Goal: Communication & Community: Share content

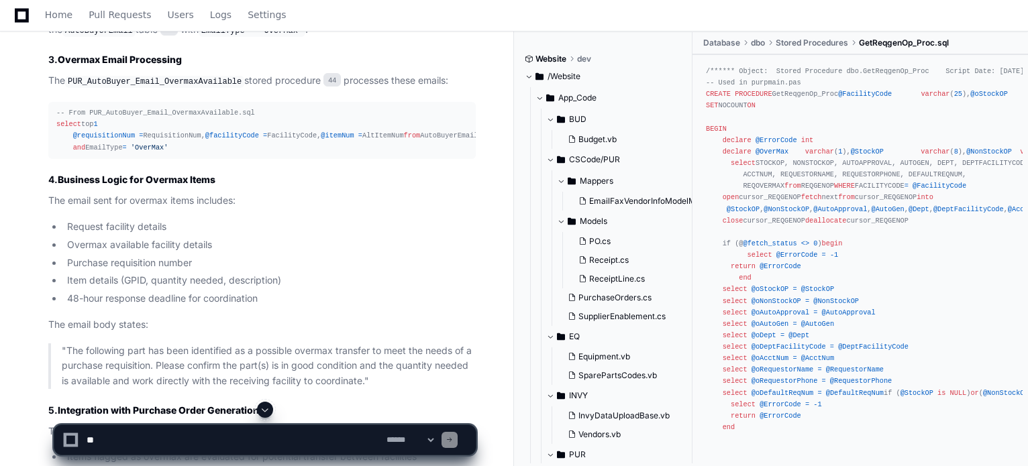
scroll to position [38746, 0]
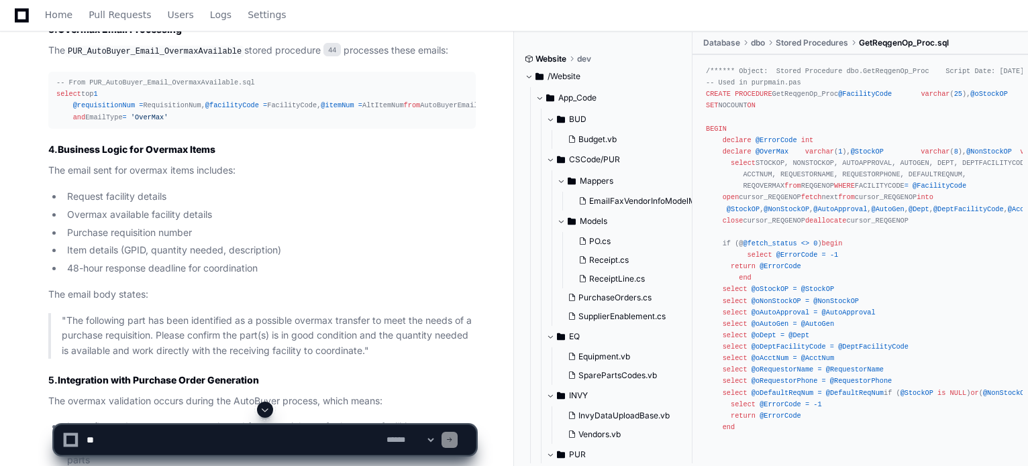
click at [262, 406] on span at bounding box center [265, 410] width 11 height 11
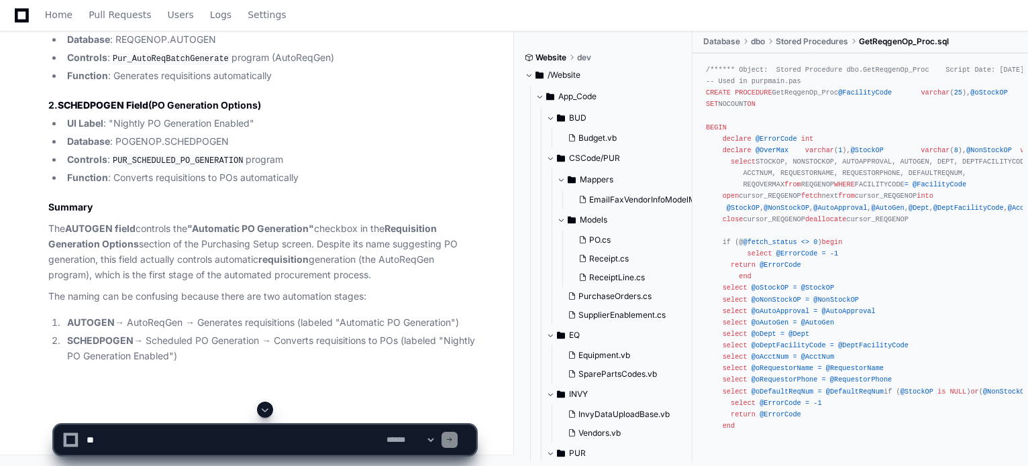
scroll to position [61102, 0]
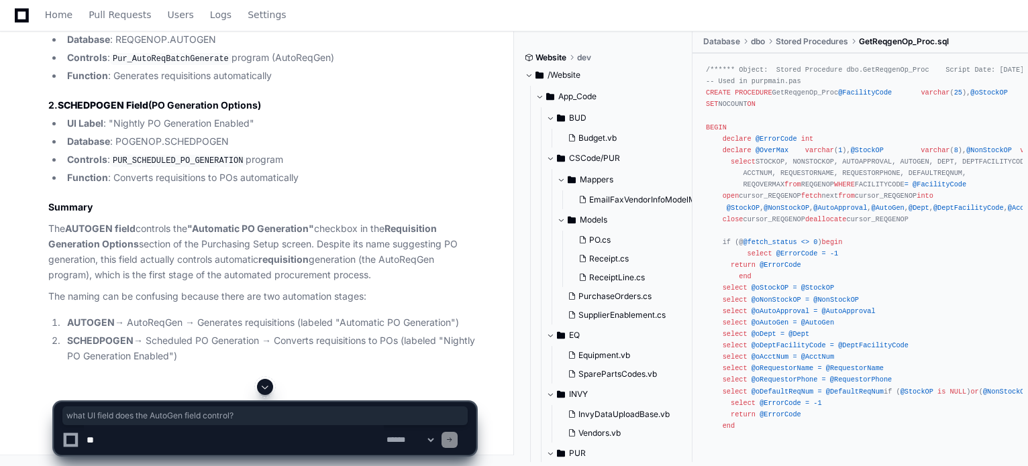
drag, startPoint x: 48, startPoint y: 87, endPoint x: 253, endPoint y: 96, distance: 204.9
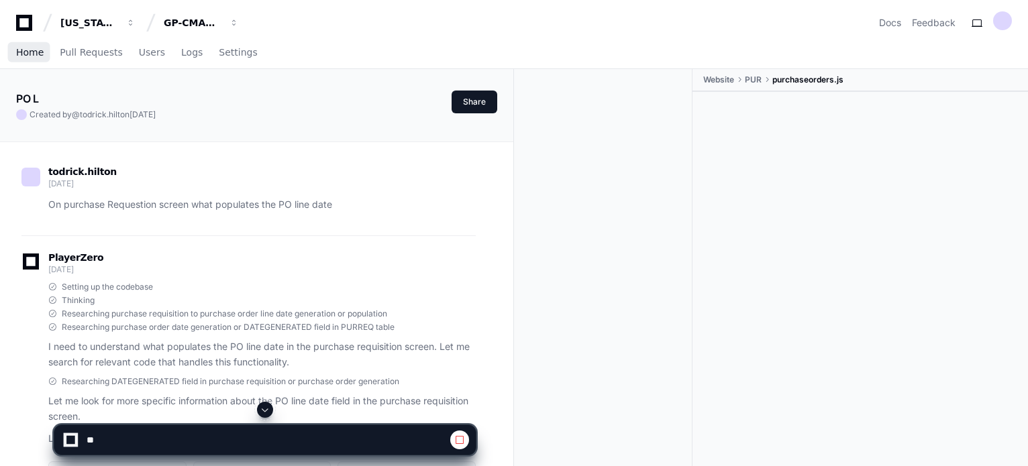
click at [21, 51] on span "Home" at bounding box center [30, 52] width 28 height 8
click at [144, 52] on span "Users" at bounding box center [152, 52] width 26 height 8
click at [32, 56] on span "Home" at bounding box center [30, 52] width 28 height 8
click at [29, 54] on span "Home" at bounding box center [30, 52] width 28 height 8
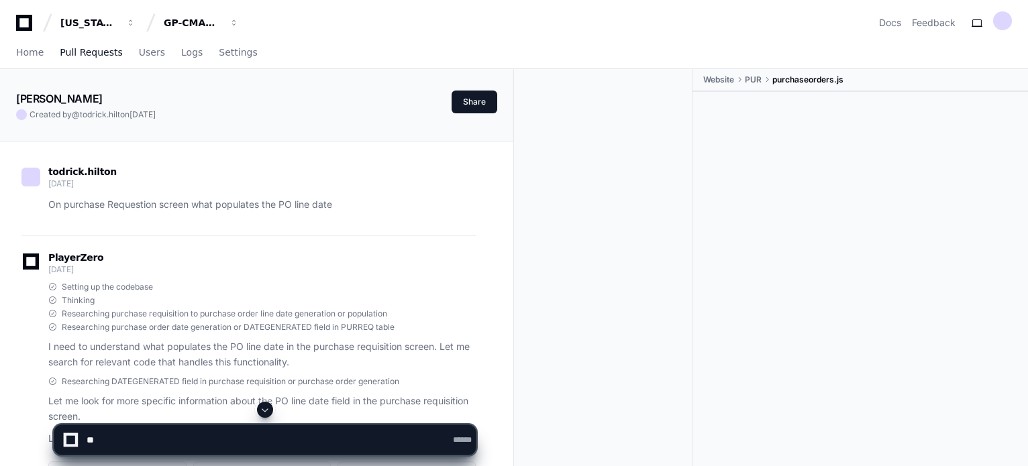
click at [450, 442] on select "**********" at bounding box center [476, 440] width 52 height 9
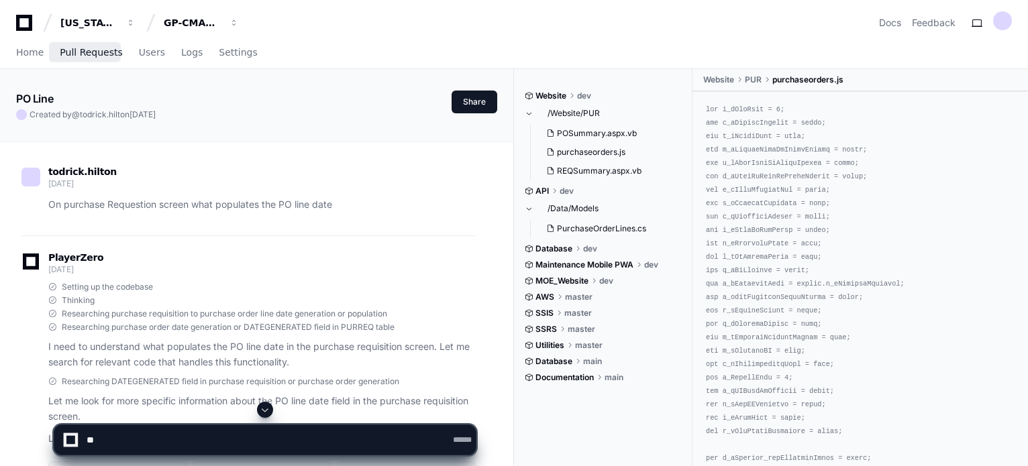
click at [90, 52] on span "Pull Requests" at bounding box center [91, 52] width 62 height 8
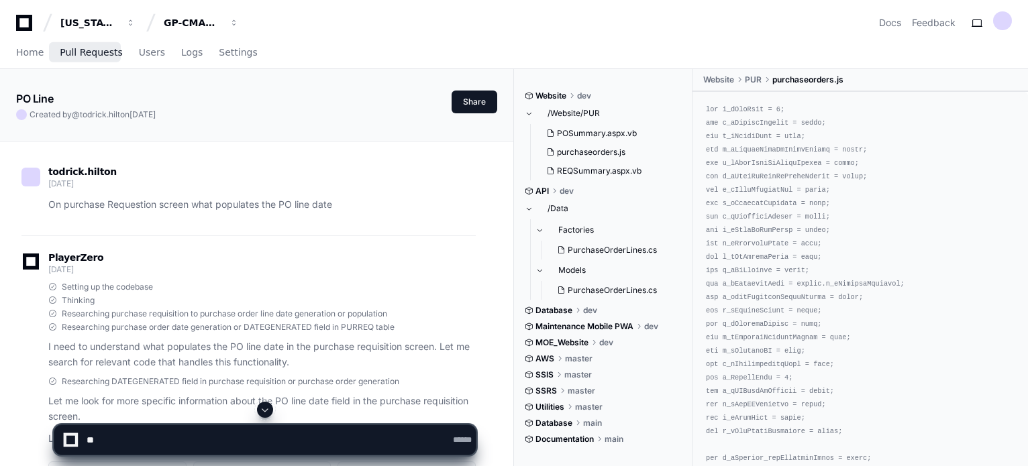
click at [90, 56] on span "Pull Requests" at bounding box center [91, 52] width 62 height 8
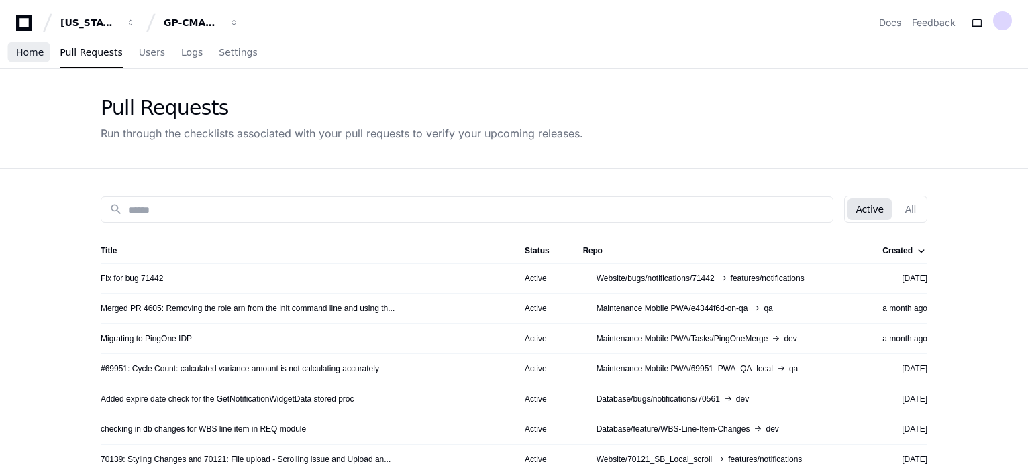
click at [27, 56] on span "Home" at bounding box center [30, 52] width 28 height 8
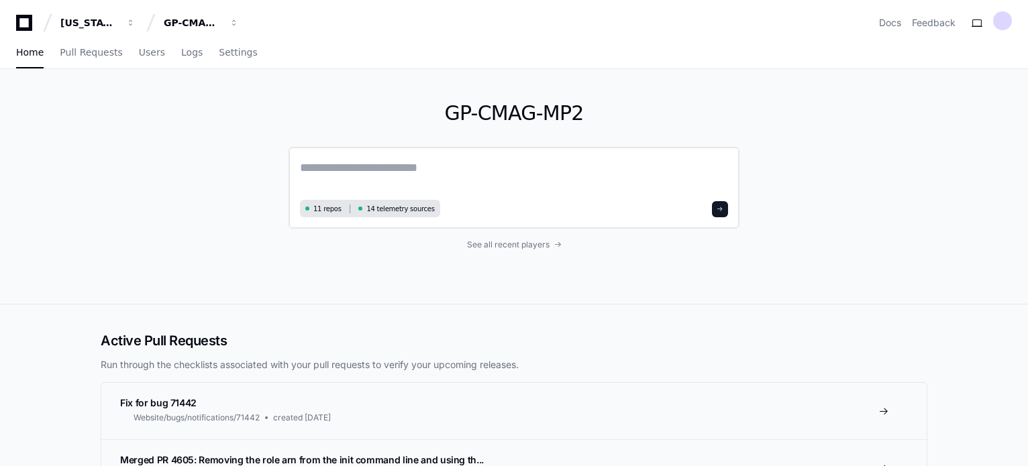
click at [327, 168] on textarea at bounding box center [514, 177] width 428 height 38
paste textarea "**********"
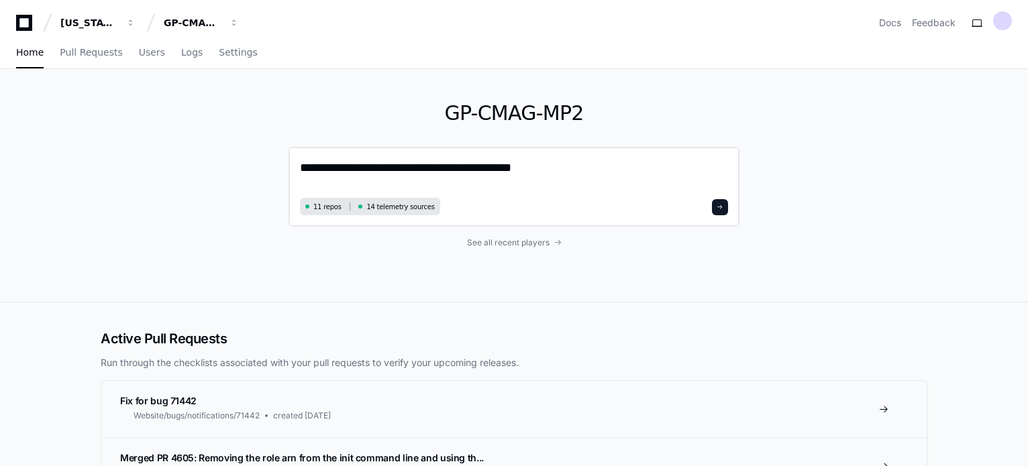
type textarea "**********"
click at [723, 206] on span at bounding box center [720, 207] width 7 height 7
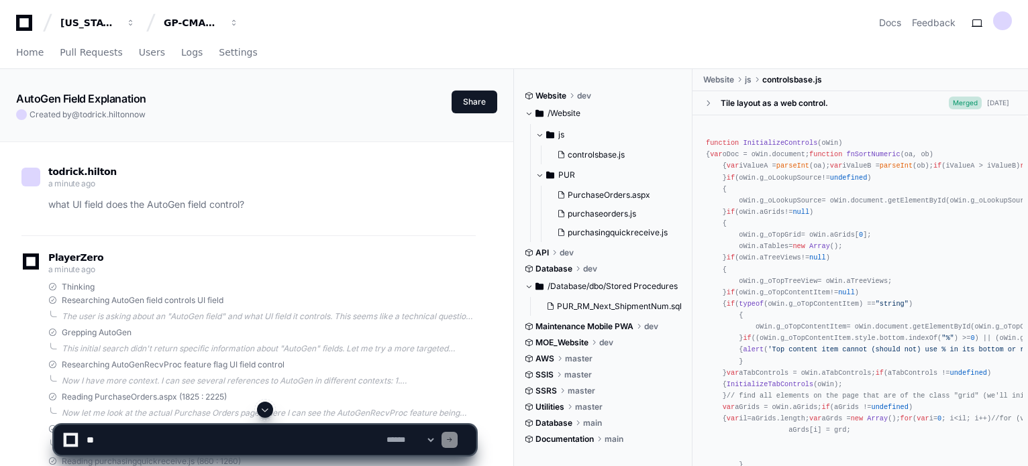
click at [151, 207] on p "what UI field does the AutoGen field control?" at bounding box center [261, 204] width 427 height 15
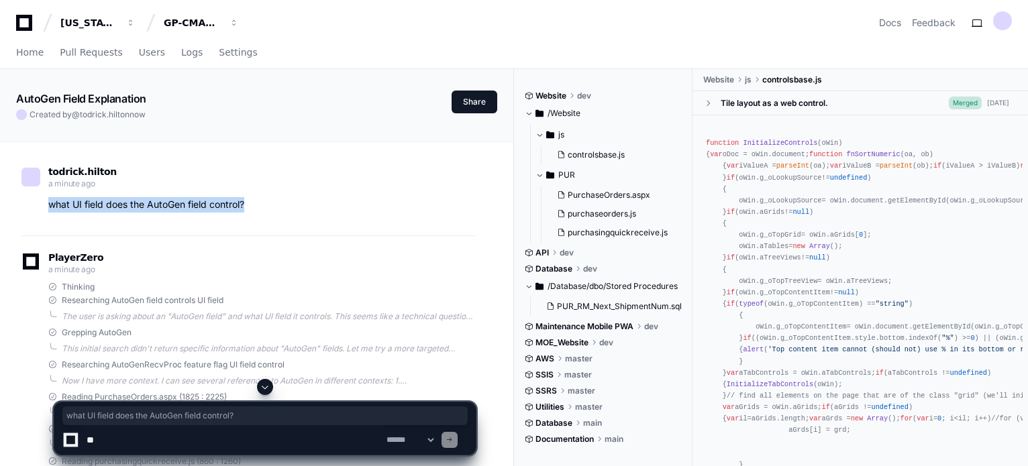
drag, startPoint x: 46, startPoint y: 203, endPoint x: 266, endPoint y: 226, distance: 221.3
click at [266, 226] on div "todrick.hilton a minute ago what UI field does the AutoGen field control?" at bounding box center [248, 192] width 454 height 85
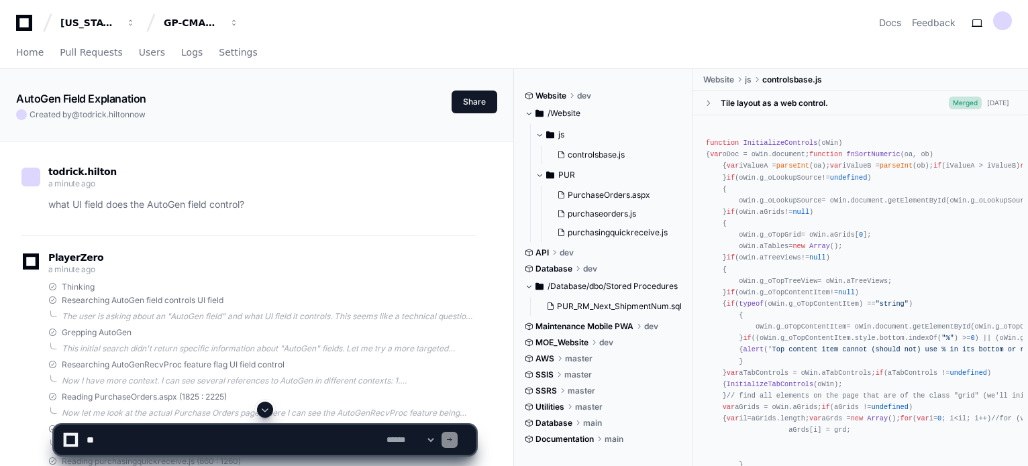
click at [193, 434] on textarea at bounding box center [234, 440] width 300 height 30
click at [90, 438] on textarea at bounding box center [234, 440] width 300 height 30
paste textarea "**********"
click at [248, 441] on textarea at bounding box center [234, 440] width 300 height 30
click at [293, 441] on textarea at bounding box center [234, 440] width 300 height 30
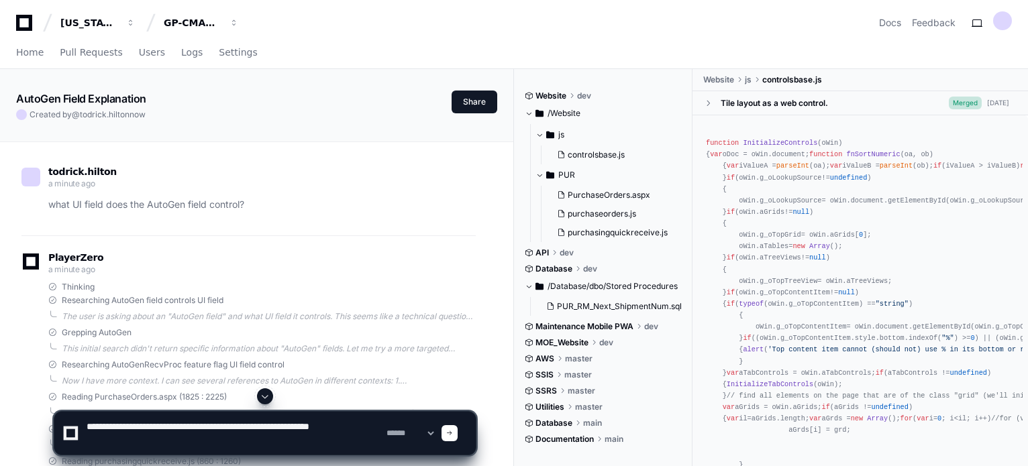
type textarea "**********"
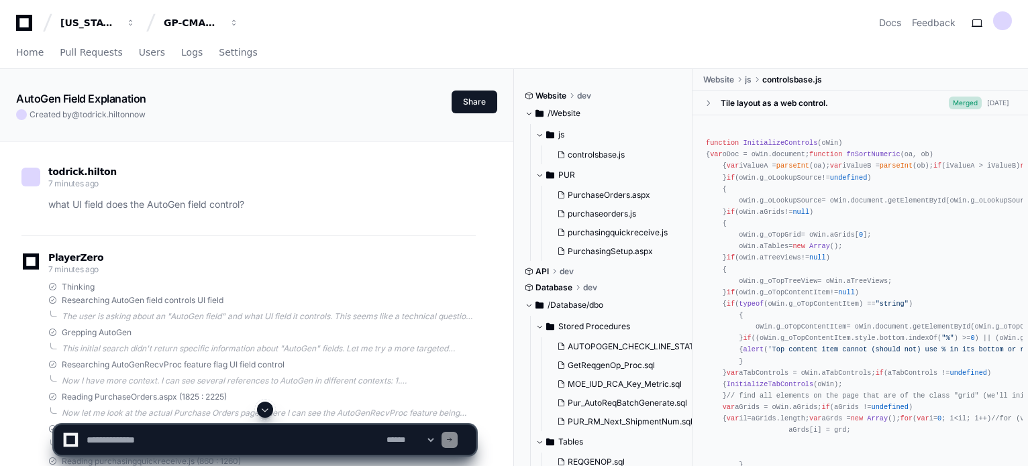
click at [264, 410] on span at bounding box center [265, 410] width 11 height 11
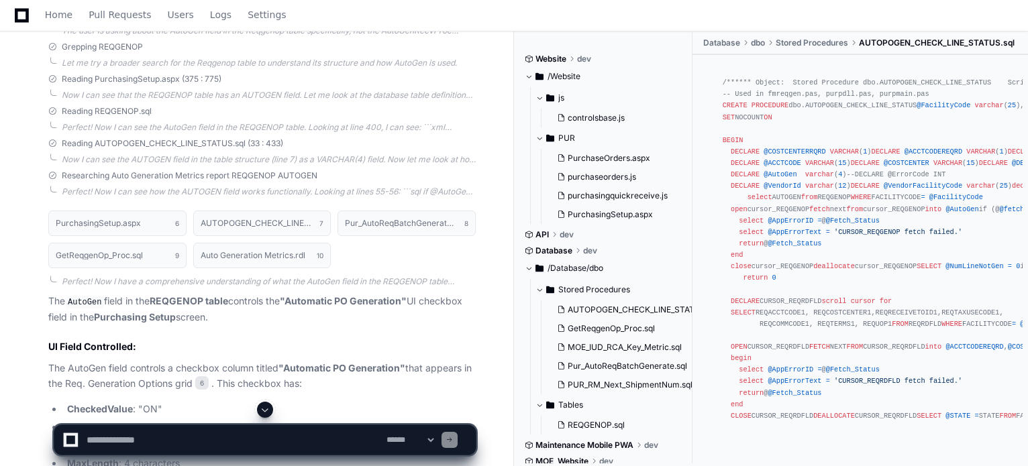
scroll to position [1399, 0]
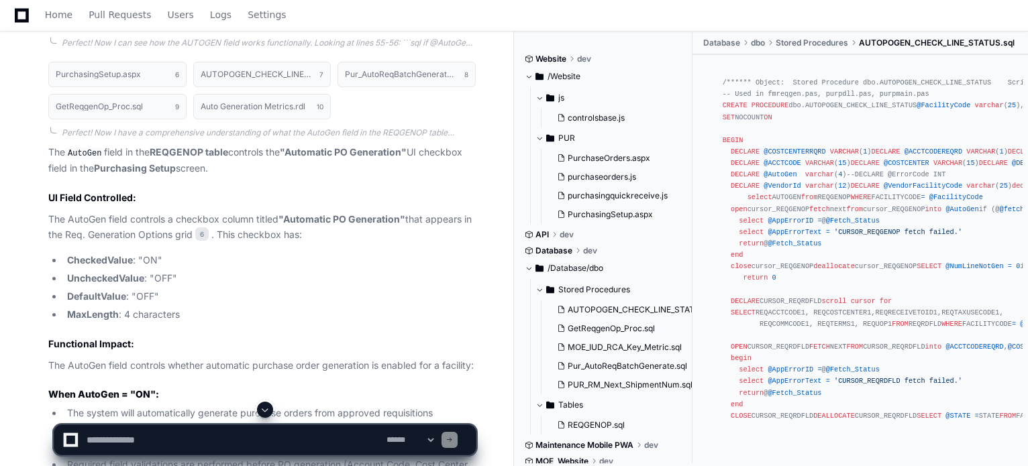
click at [134, 444] on textarea at bounding box center [234, 440] width 300 height 30
type textarea "**********"
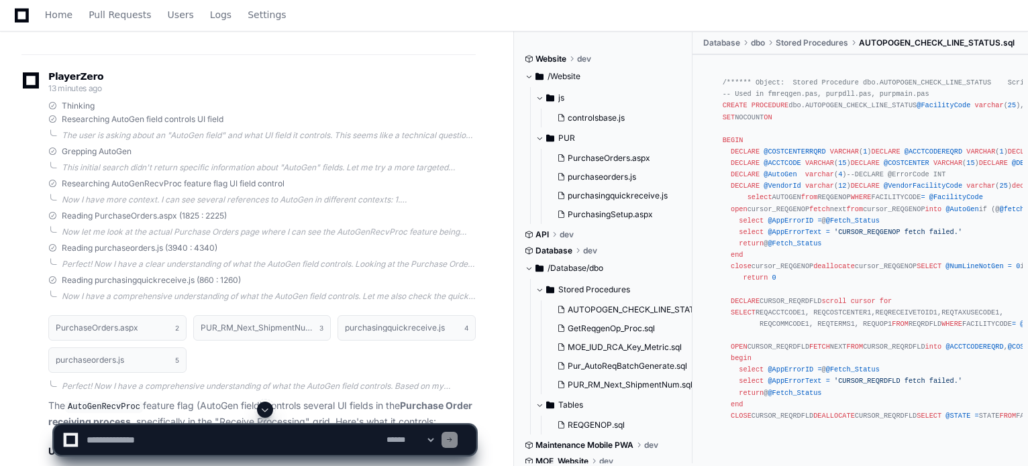
scroll to position [0, 0]
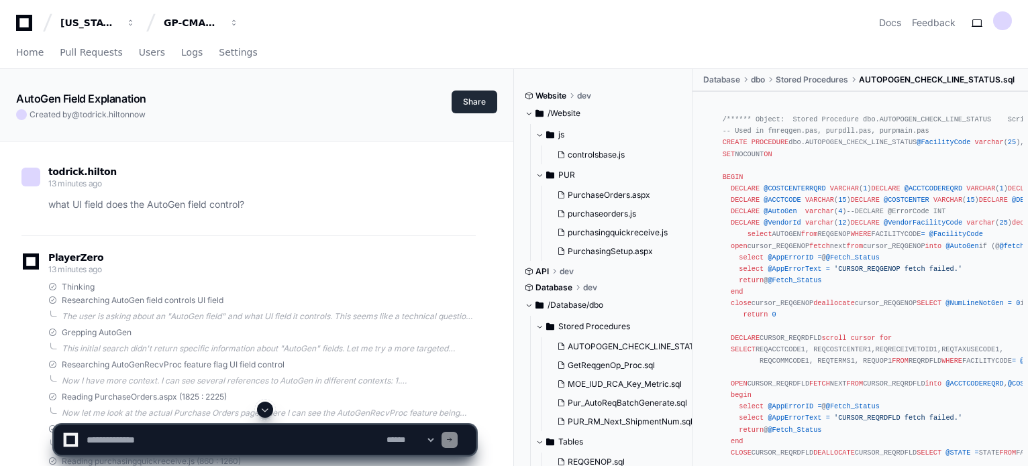
click at [474, 99] on button "Share" at bounding box center [475, 102] width 46 height 23
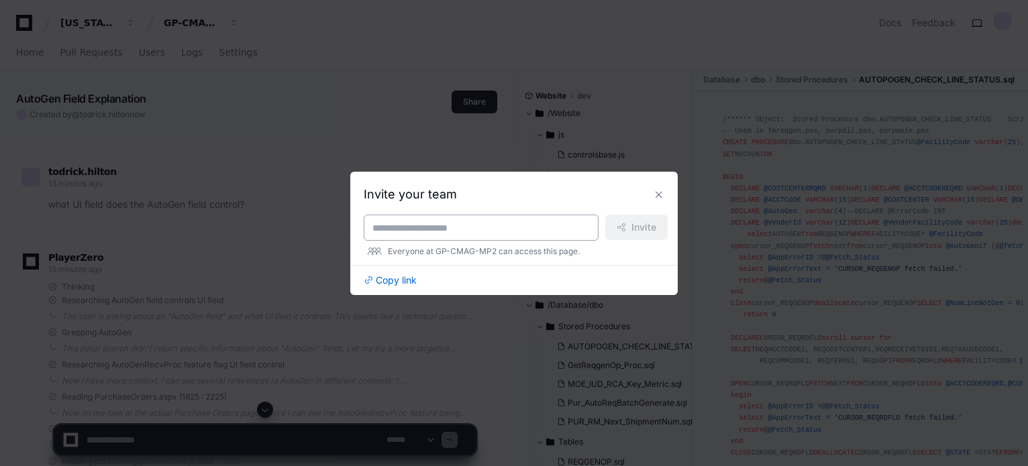
click at [397, 228] on input at bounding box center [480, 227] width 217 height 13
type input "*"
click at [400, 282] on span "Copy link" at bounding box center [396, 280] width 41 height 13
click at [655, 197] on button at bounding box center [658, 194] width 21 height 21
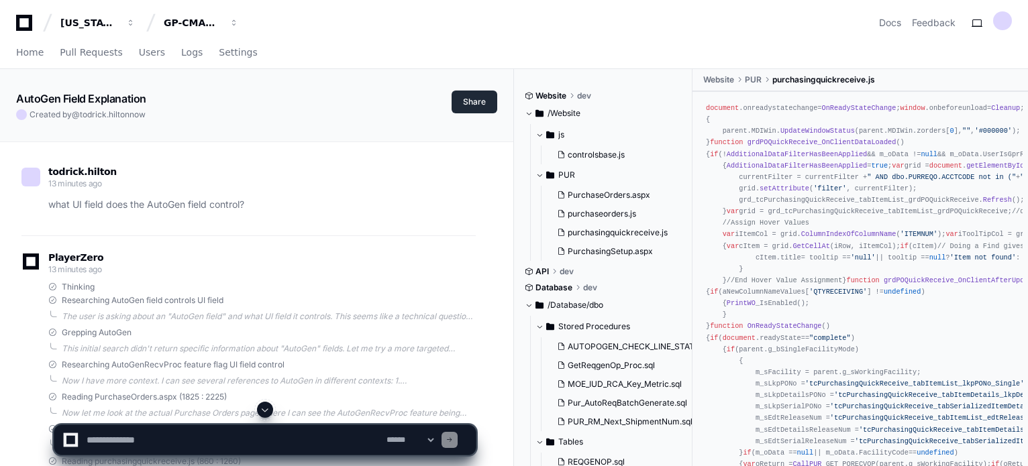
click at [464, 109] on button "Share" at bounding box center [475, 102] width 46 height 23
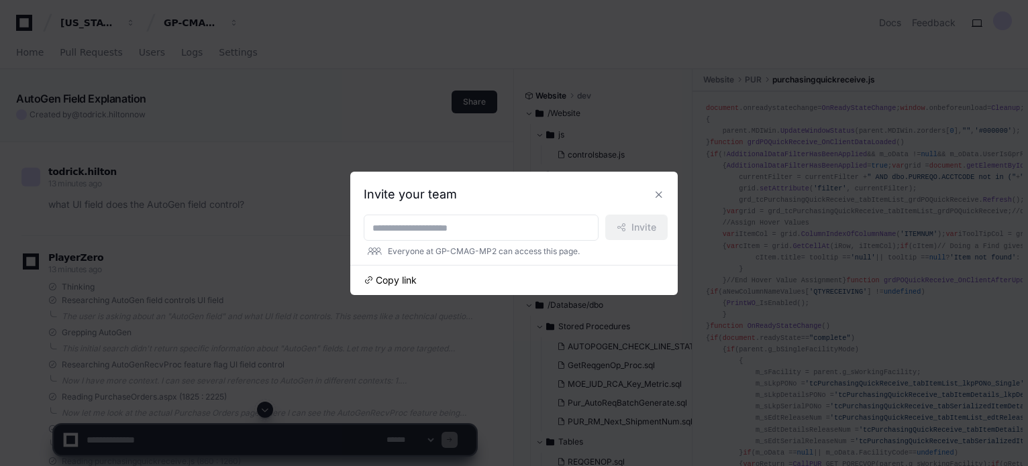
click at [407, 279] on span "Copy link" at bounding box center [396, 280] width 41 height 13
click at [654, 191] on button at bounding box center [658, 194] width 21 height 21
